Goal: Transaction & Acquisition: Purchase product/service

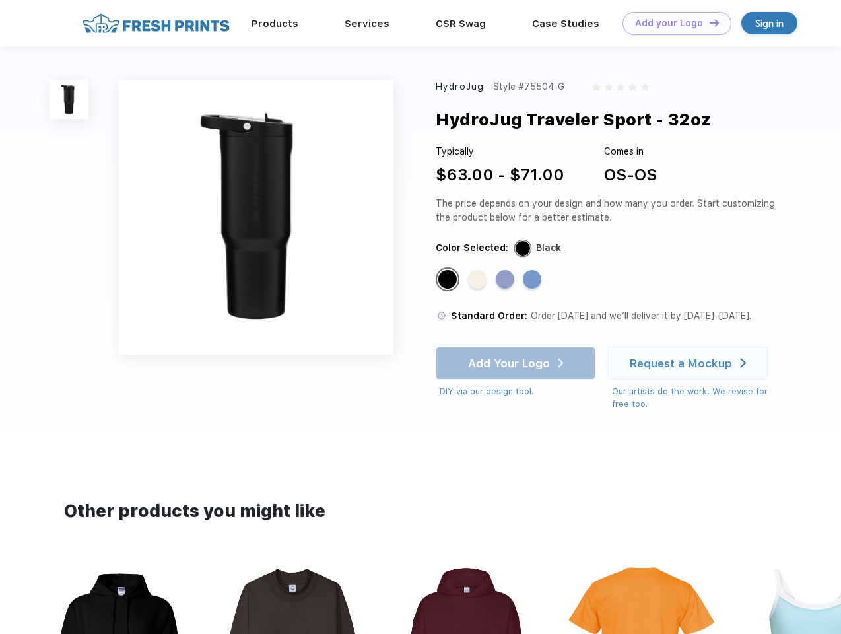
click at [672, 23] on link "Add your Logo Design Tool" at bounding box center [677, 23] width 109 height 23
click at [0, 0] on div "Design Tool" at bounding box center [0, 0] width 0 height 0
click at [709, 22] on link "Add your Logo Design Tool" at bounding box center [677, 23] width 109 height 23
click at [69, 99] on img at bounding box center [69, 99] width 39 height 39
click at [449, 280] on div "Standard Color" at bounding box center [447, 279] width 18 height 18
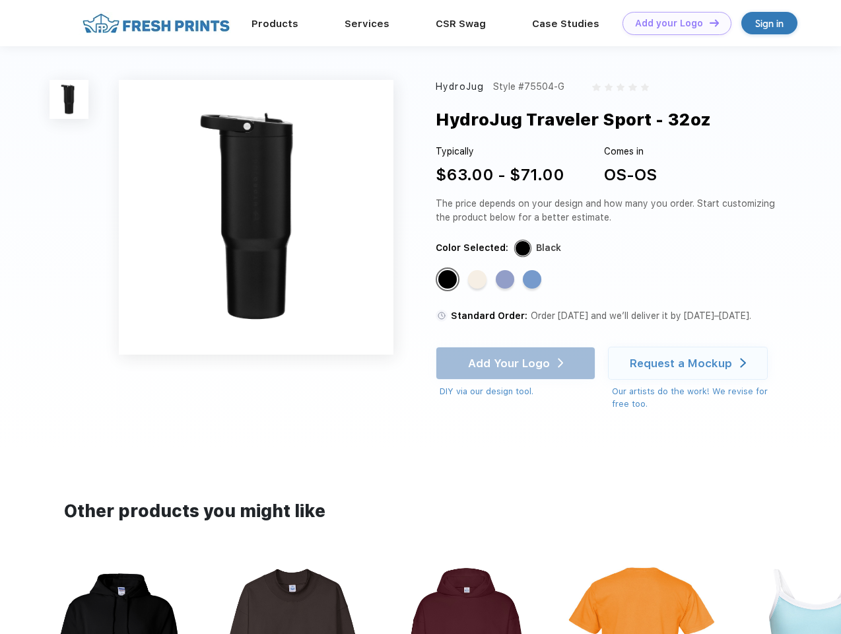
click at [479, 280] on div "Standard Color" at bounding box center [477, 279] width 18 height 18
click at [506, 280] on div "Standard Color" at bounding box center [505, 279] width 18 height 18
click at [534, 280] on div "Standard Color" at bounding box center [532, 279] width 18 height 18
click at [517, 363] on div "Add Your Logo DIY via our design tool. Ah shoot! This product isn't up in our d…" at bounding box center [516, 373] width 160 height 52
click at [690, 363] on div "Request a Mockup" at bounding box center [681, 363] width 102 height 13
